Goal: Information Seeking & Learning: Understand process/instructions

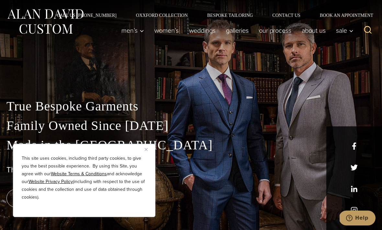
click at [199, 36] on link "weddings" at bounding box center [202, 30] width 37 height 13
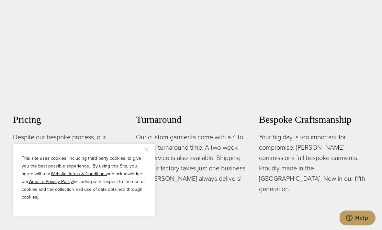
scroll to position [448, 0]
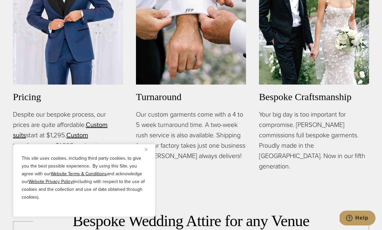
click at [145, 153] on button "Close" at bounding box center [149, 149] width 8 height 8
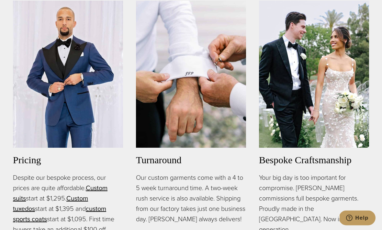
scroll to position [0, 0]
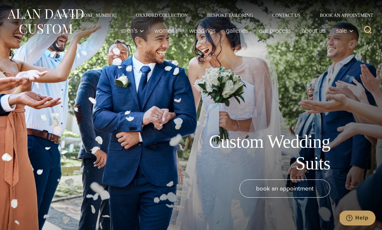
click at [272, 31] on link "Our Process" at bounding box center [275, 30] width 43 height 13
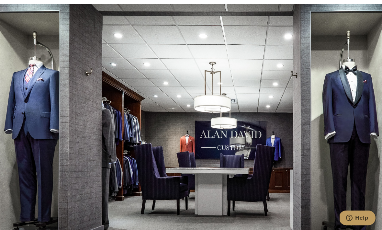
scroll to position [1596, 0]
